Goal: Task Accomplishment & Management: Manage account settings

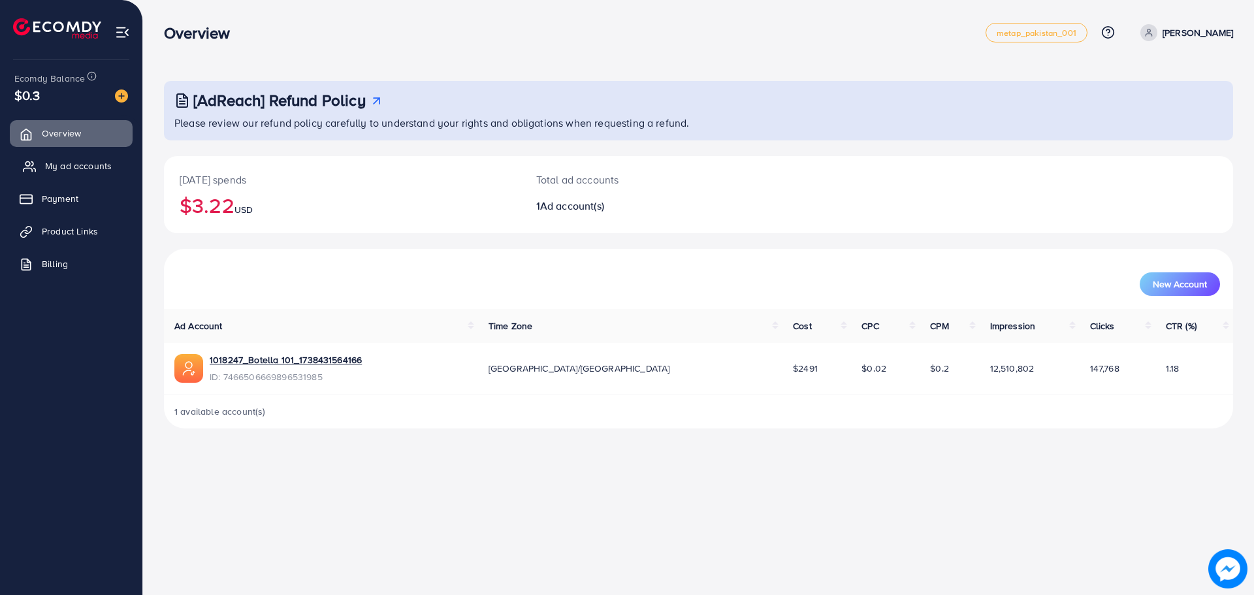
click at [47, 174] on link "My ad accounts" at bounding box center [71, 166] width 123 height 26
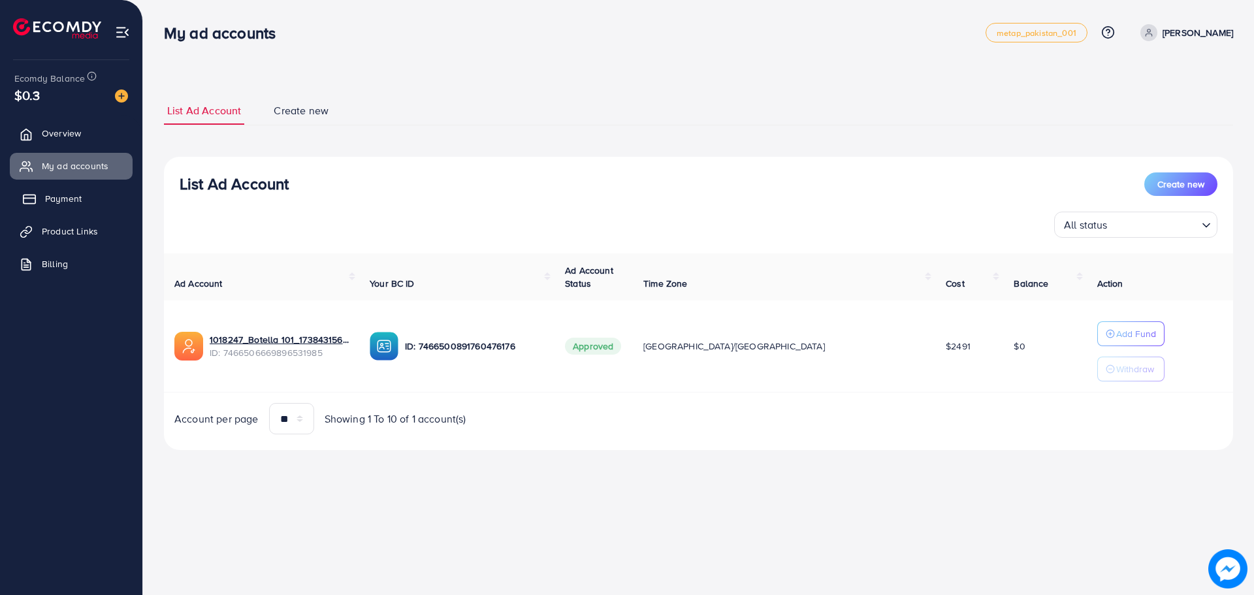
click at [81, 199] on span "Payment" at bounding box center [63, 198] width 37 height 13
